Goal: Information Seeking & Learning: Learn about a topic

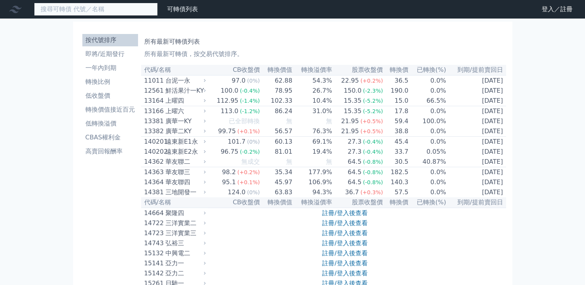
click at [108, 12] on input at bounding box center [96, 9] width 124 height 13
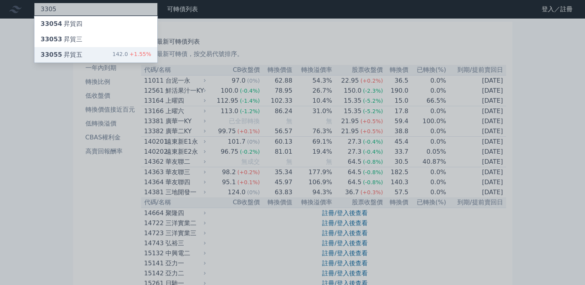
type input "3305"
click at [87, 55] on div "33055 昇貿五 142.0 +1.55%" at bounding box center [95, 54] width 123 height 15
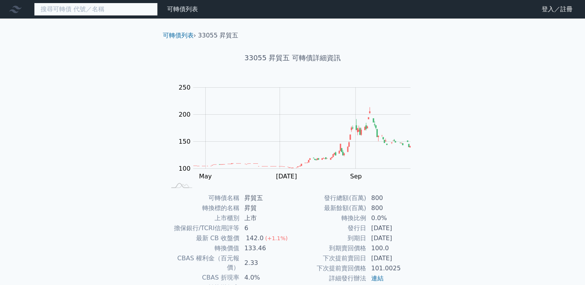
click at [138, 5] on input at bounding box center [96, 9] width 124 height 13
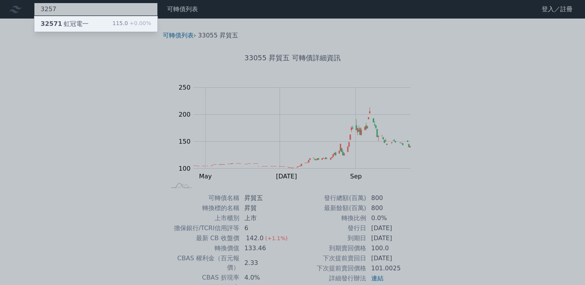
type input "3257"
click at [66, 26] on div "32571 虹冠電一" at bounding box center [65, 23] width 48 height 9
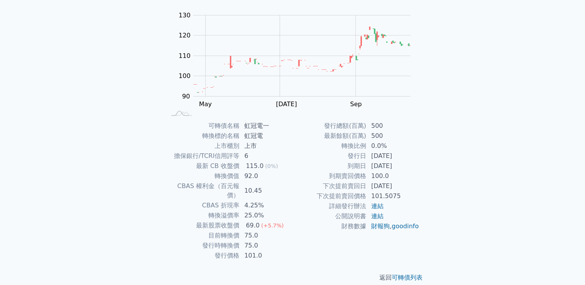
scroll to position [73, 0]
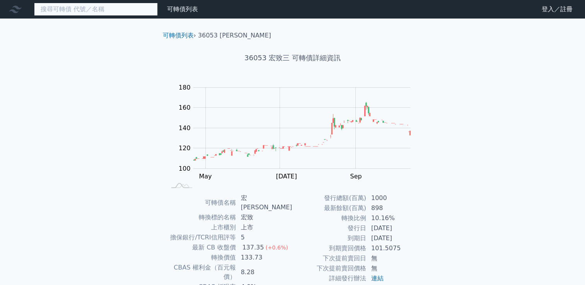
click at [110, 10] on input at bounding box center [96, 9] width 124 height 13
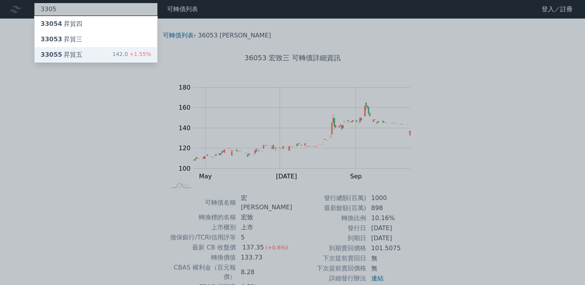
type input "3305"
click at [97, 51] on div "33055 昇貿五 142.0 +1.55%" at bounding box center [95, 54] width 123 height 15
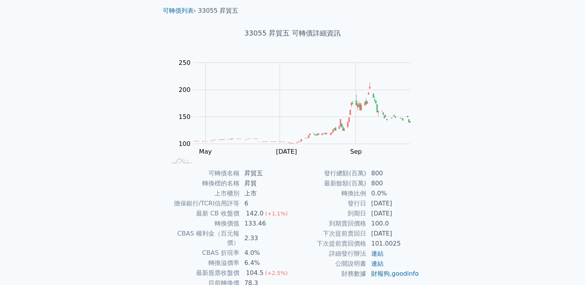
scroll to position [39, 0]
